Goal: Information Seeking & Learning: Learn about a topic

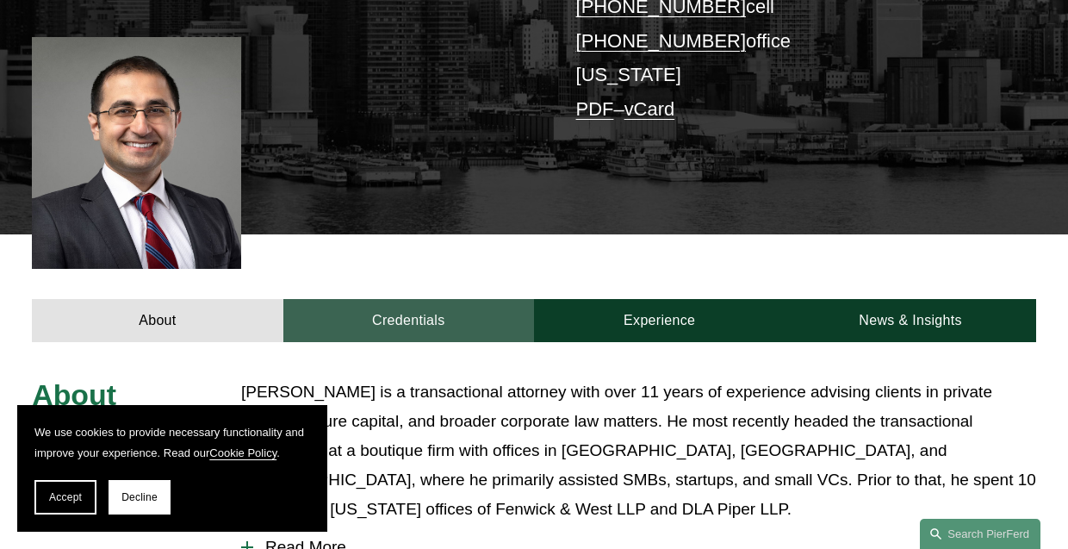
scroll to position [676, 0]
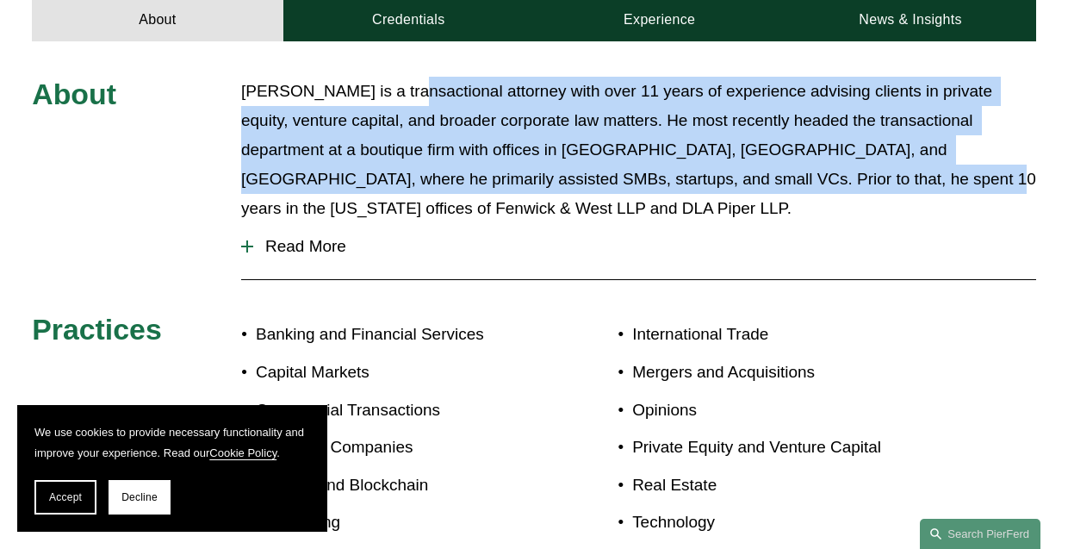
drag, startPoint x: 388, startPoint y: 101, endPoint x: 759, endPoint y: 192, distance: 381.4
click at [759, 192] on p "[PERSON_NAME] is a transactional attorney with over 11 years of experience advi…" at bounding box center [638, 150] width 795 height 147
click at [696, 118] on p "[PERSON_NAME] is a transactional attorney with over 11 years of experience advi…" at bounding box center [638, 150] width 795 height 147
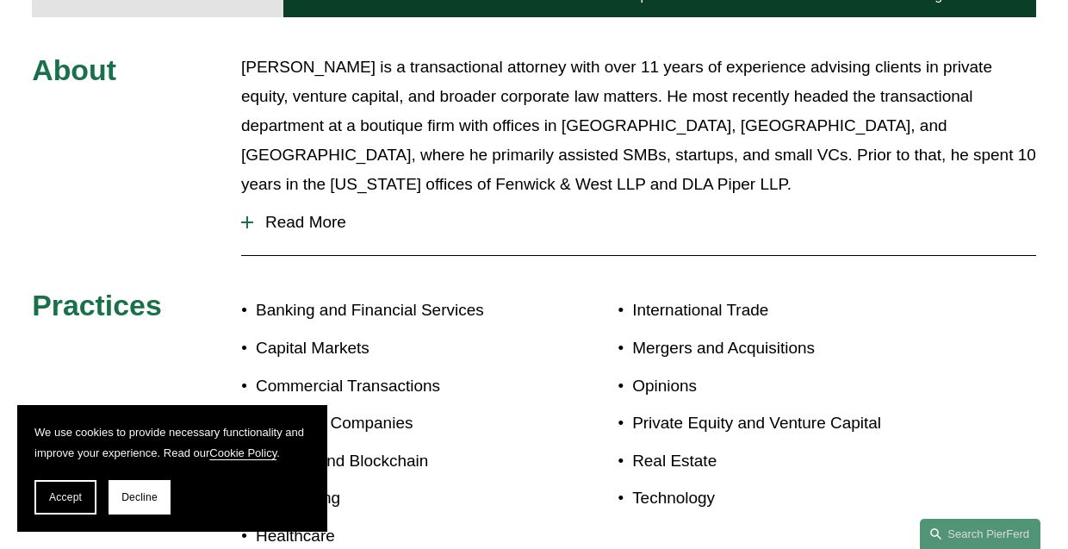
scroll to position [704, 0]
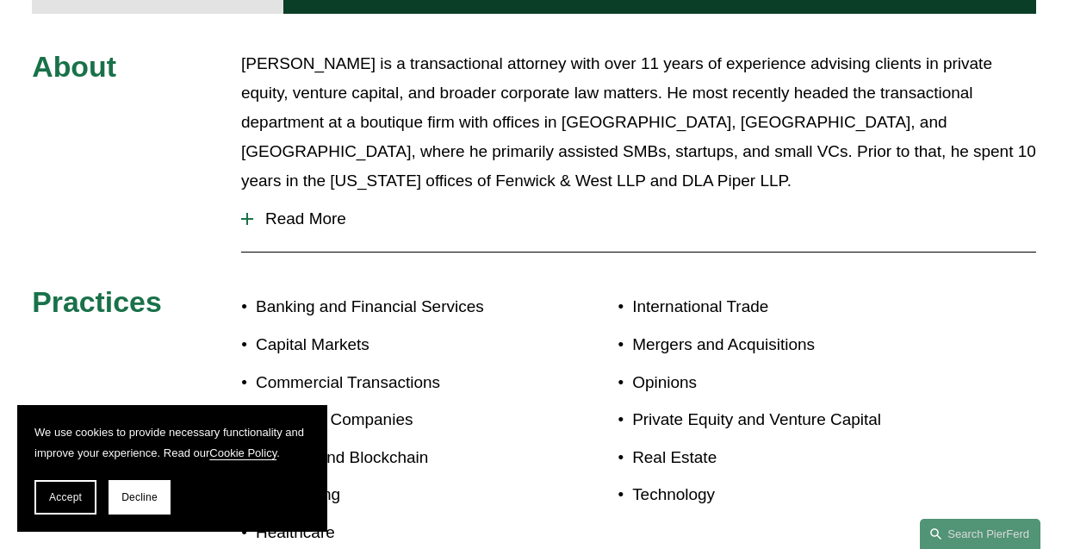
click at [312, 209] on span "Read More" at bounding box center [644, 218] width 783 height 19
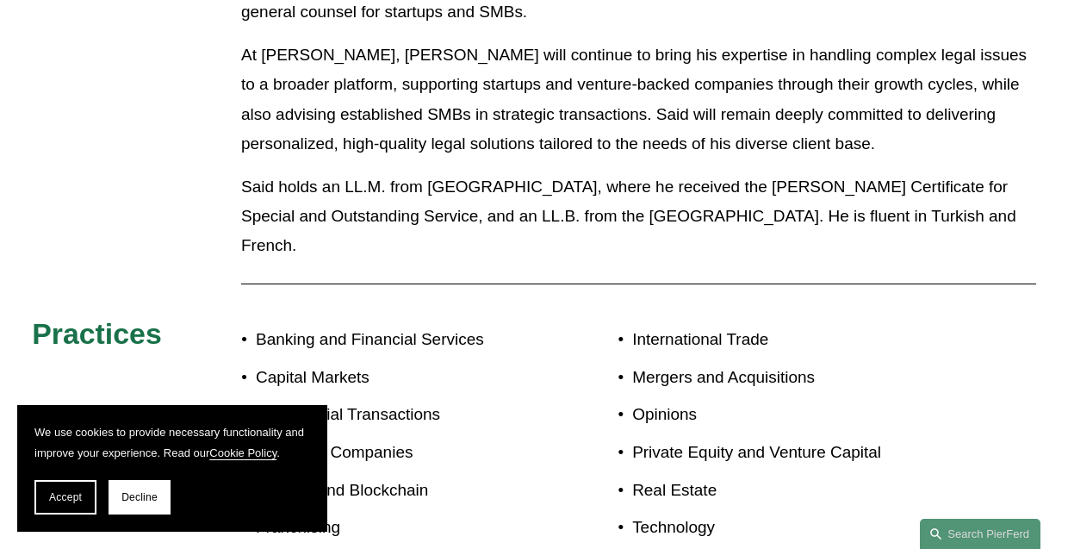
scroll to position [1036, 0]
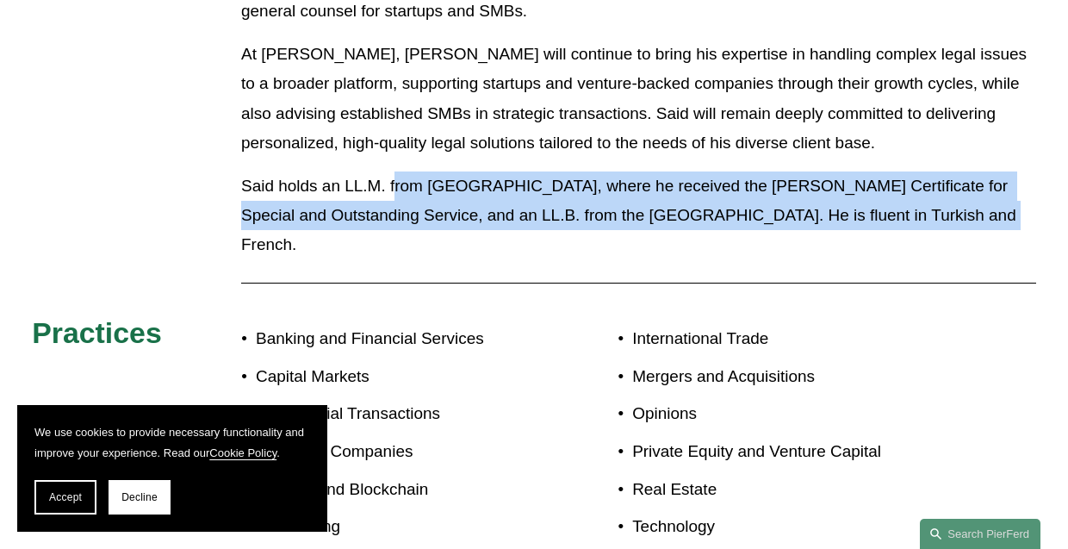
drag, startPoint x: 394, startPoint y: 173, endPoint x: 914, endPoint y: 196, distance: 519.8
click at [914, 196] on p "Said holds an LL.M. from [GEOGRAPHIC_DATA], where he received the [PERSON_NAME]…" at bounding box center [638, 215] width 795 height 88
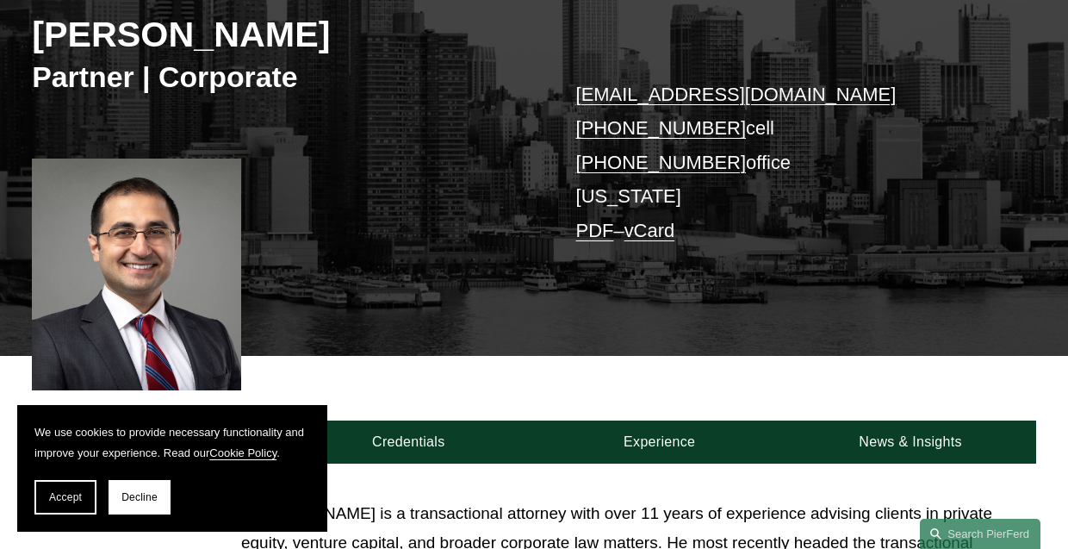
scroll to position [520, 0]
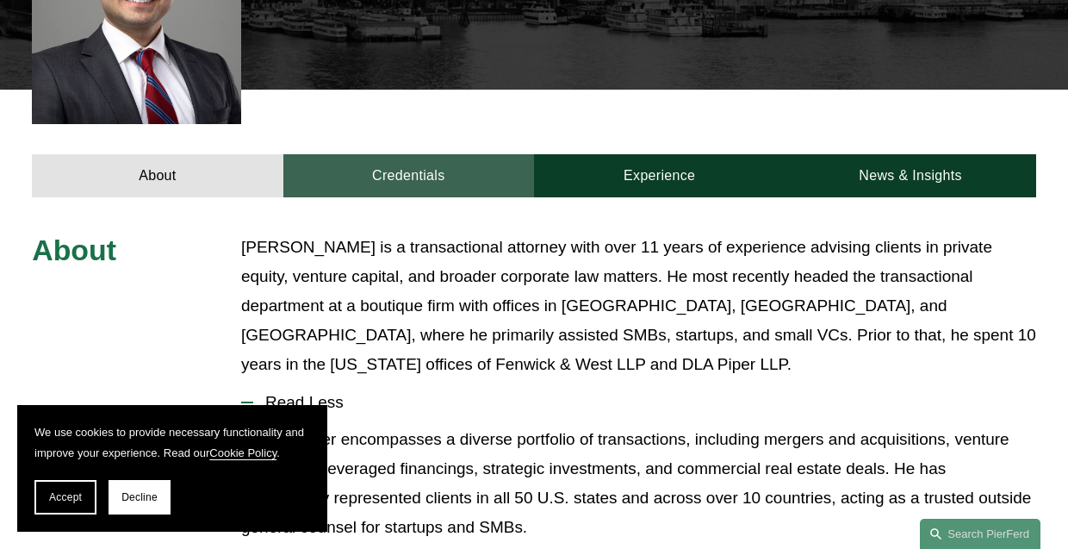
click at [379, 195] on link "Credentials" at bounding box center [408, 175] width 251 height 43
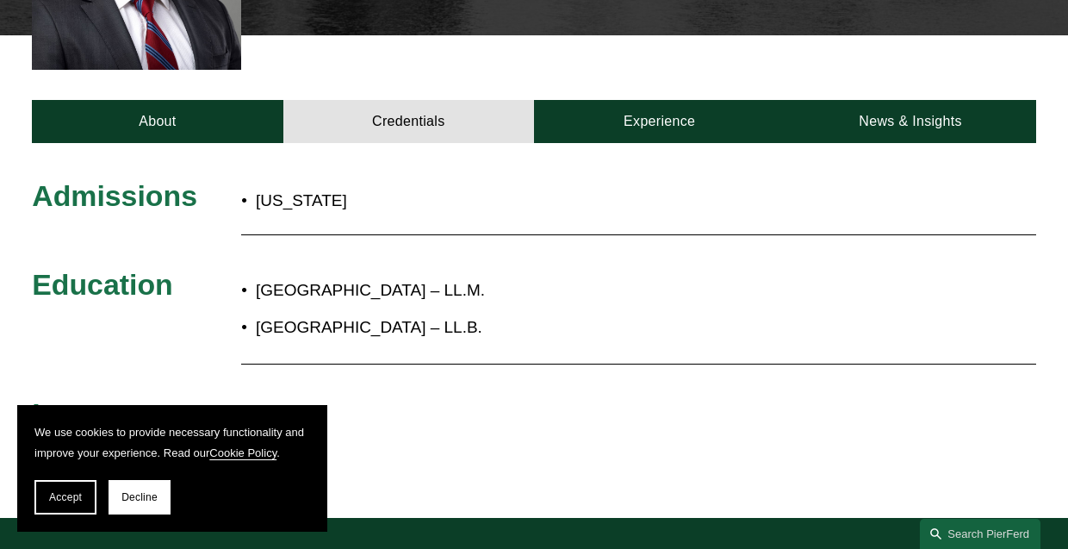
scroll to position [569, 0]
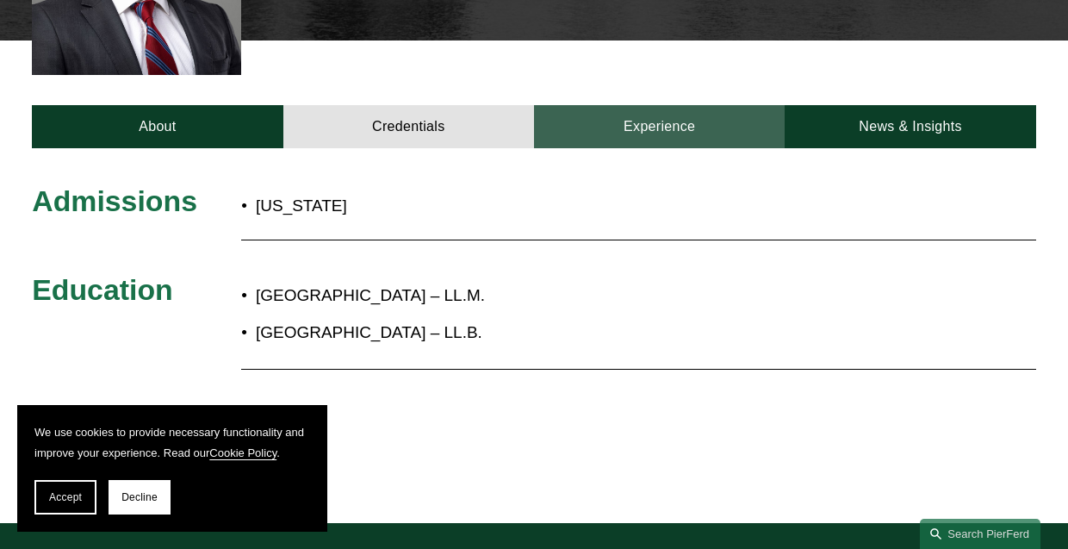
click at [618, 140] on link "Experience" at bounding box center [659, 126] width 251 height 43
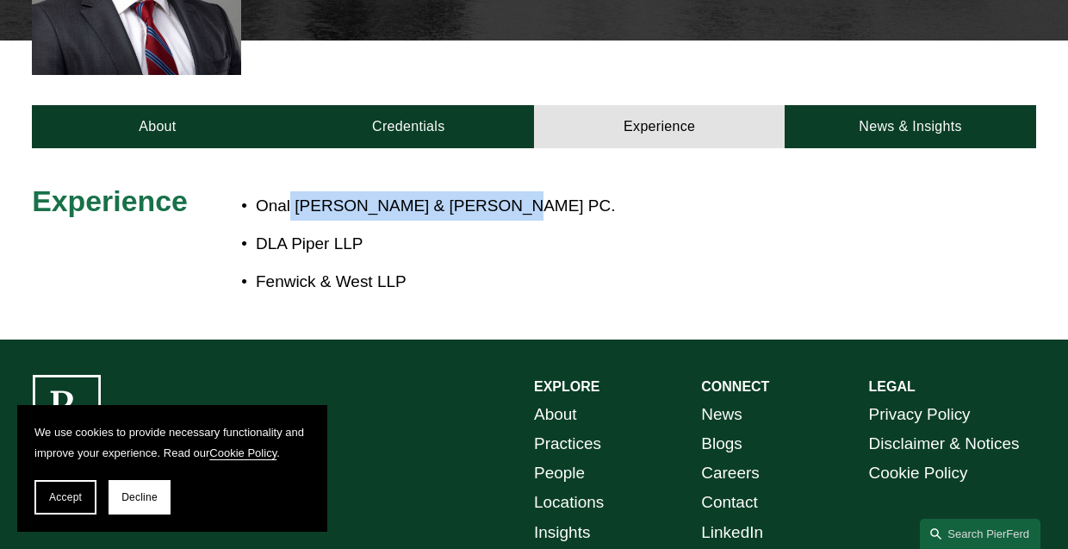
drag, startPoint x: 290, startPoint y: 214, endPoint x: 519, endPoint y: 207, distance: 229.2
click at [519, 207] on p "Onal [PERSON_NAME] & [PERSON_NAME] PC." at bounding box center [583, 205] width 654 height 29
click at [522, 232] on ul "Onal [PERSON_NAME] & [PERSON_NAME] PC. DLA Piper LLP Fenwick & West LLP" at bounding box center [575, 243] width 669 height 104
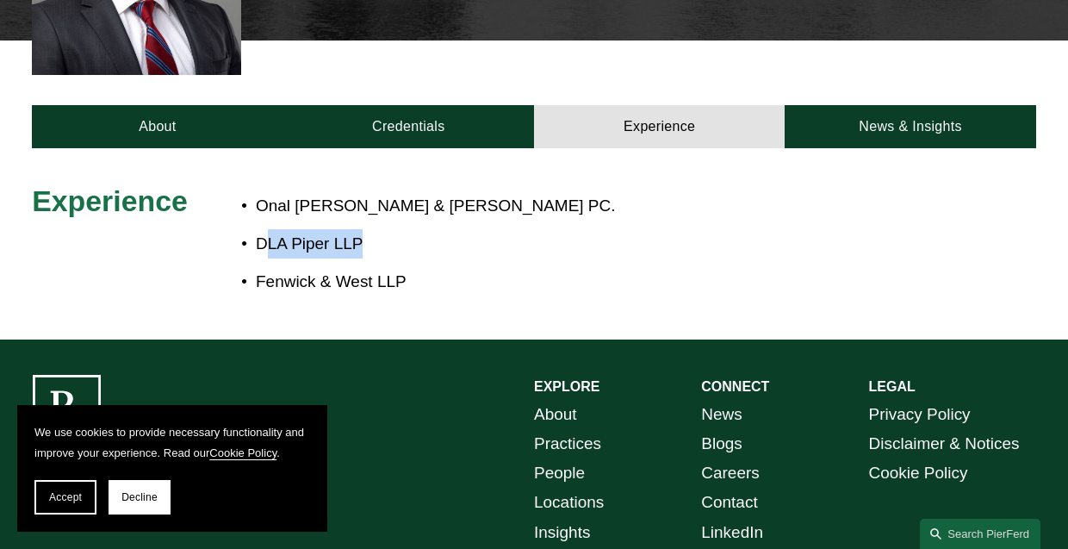
drag, startPoint x: 266, startPoint y: 252, endPoint x: 396, endPoint y: 251, distance: 130.0
click at [396, 251] on p "DLA Piper LLP" at bounding box center [583, 243] width 654 height 29
drag, startPoint x: 303, startPoint y: 283, endPoint x: 402, endPoint y: 285, distance: 99.0
click at [402, 285] on p "Fenwick & West LLP" at bounding box center [583, 281] width 654 height 29
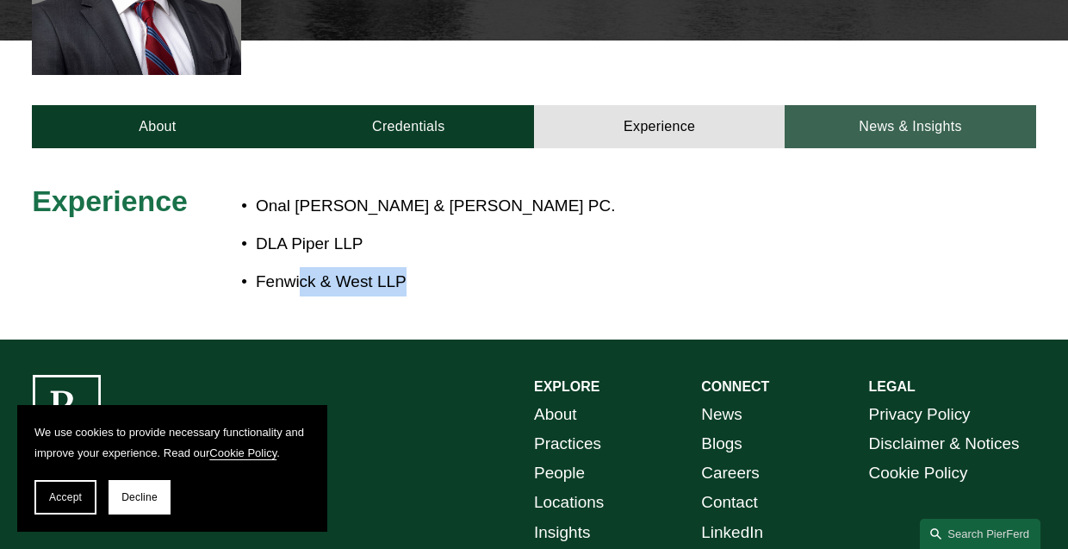
click at [890, 128] on link "News & Insights" at bounding box center [910, 126] width 251 height 43
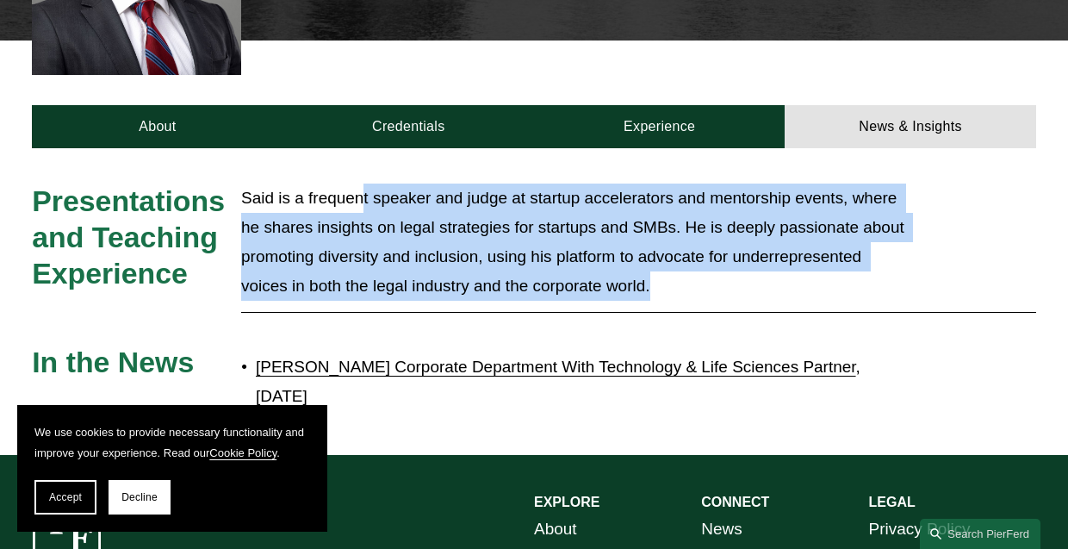
drag, startPoint x: 366, startPoint y: 208, endPoint x: 894, endPoint y: 295, distance: 535.0
click at [894, 295] on p "Said is a frequent speaker and judge at startup accelerators and mentorship eve…" at bounding box center [575, 242] width 669 height 118
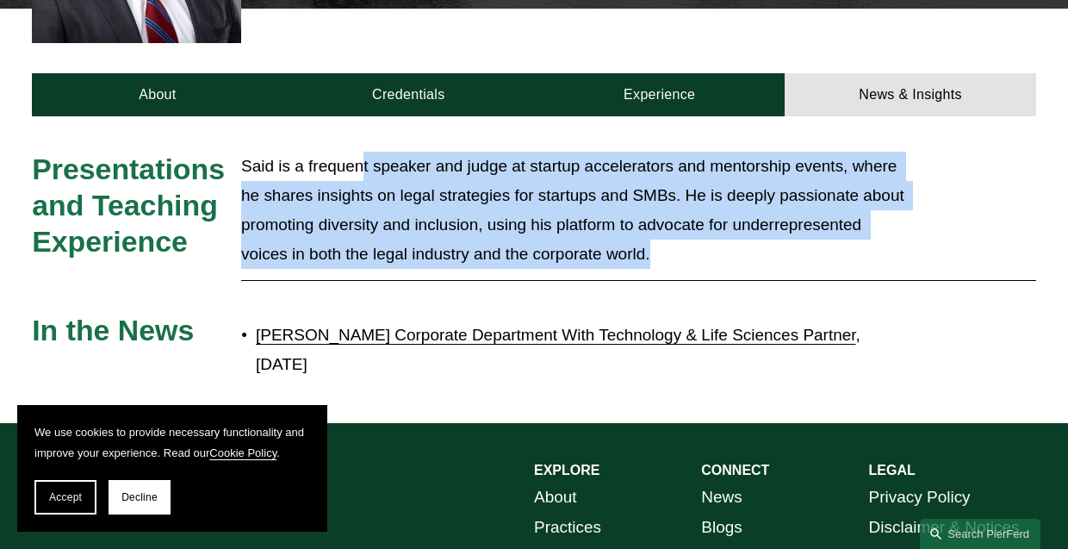
scroll to position [604, 0]
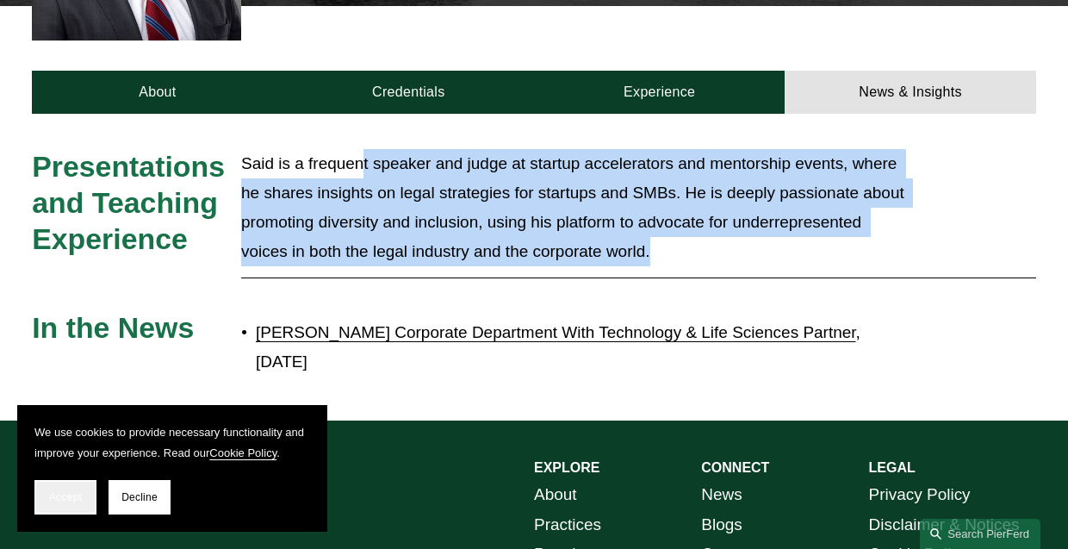
click at [73, 499] on span "Accept" at bounding box center [65, 497] width 33 height 12
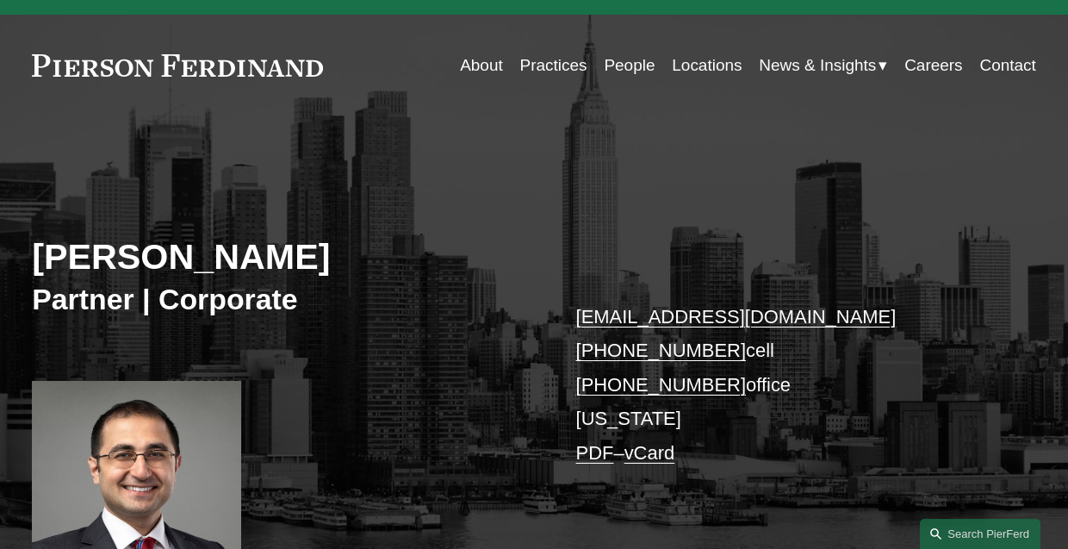
scroll to position [0, 0]
